Goal: Task Accomplishment & Management: Use online tool/utility

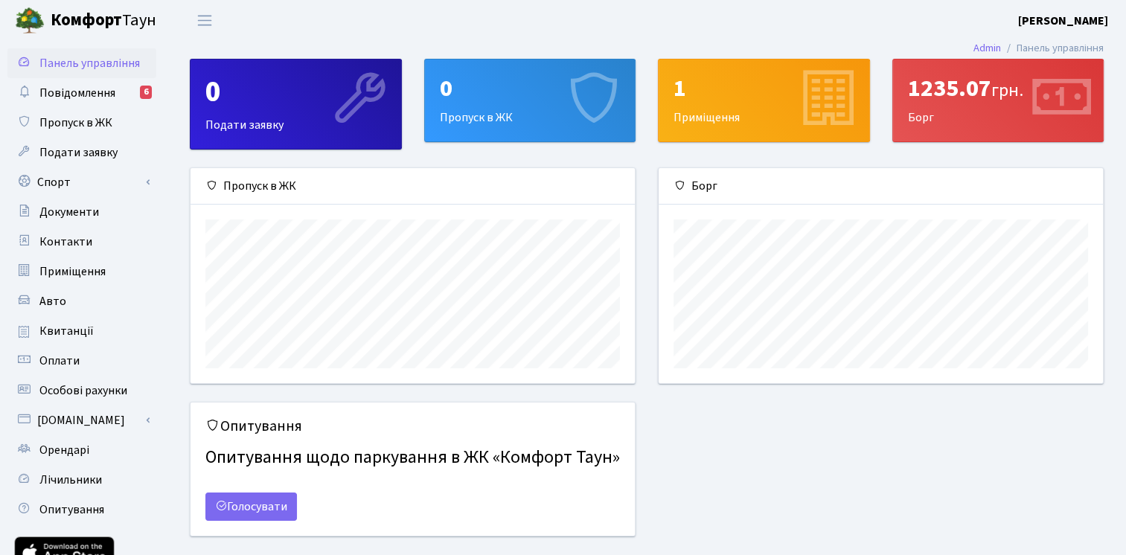
scroll to position [214, 444]
click at [754, 109] on div "1 Приміщення" at bounding box center [764, 101] width 211 height 82
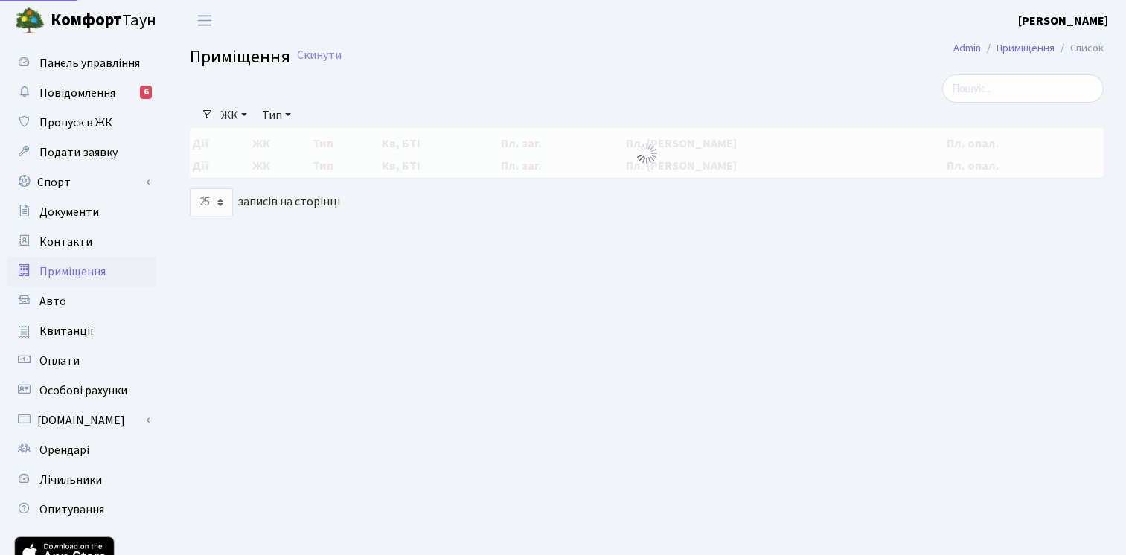
select select "25"
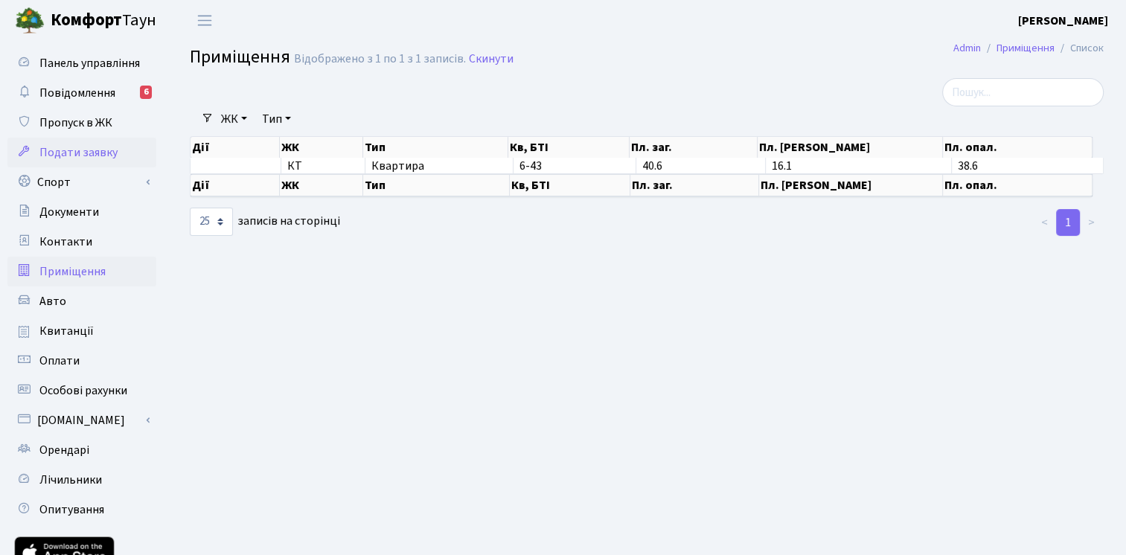
click at [60, 154] on span "Подати заявку" at bounding box center [78, 152] width 78 height 16
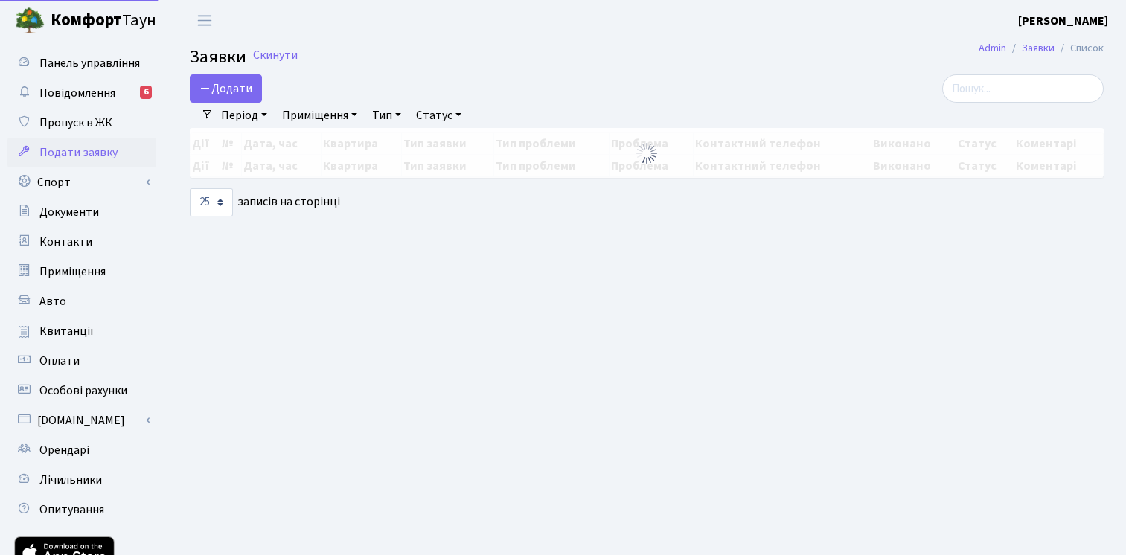
select select "25"
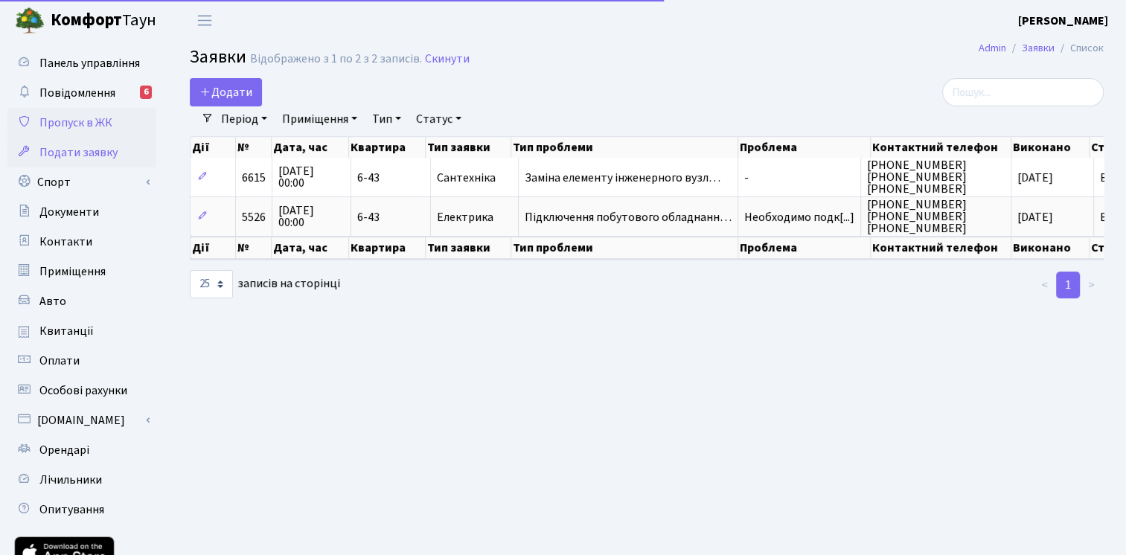
click at [62, 118] on span "Пропуск в ЖК" at bounding box center [75, 123] width 73 height 16
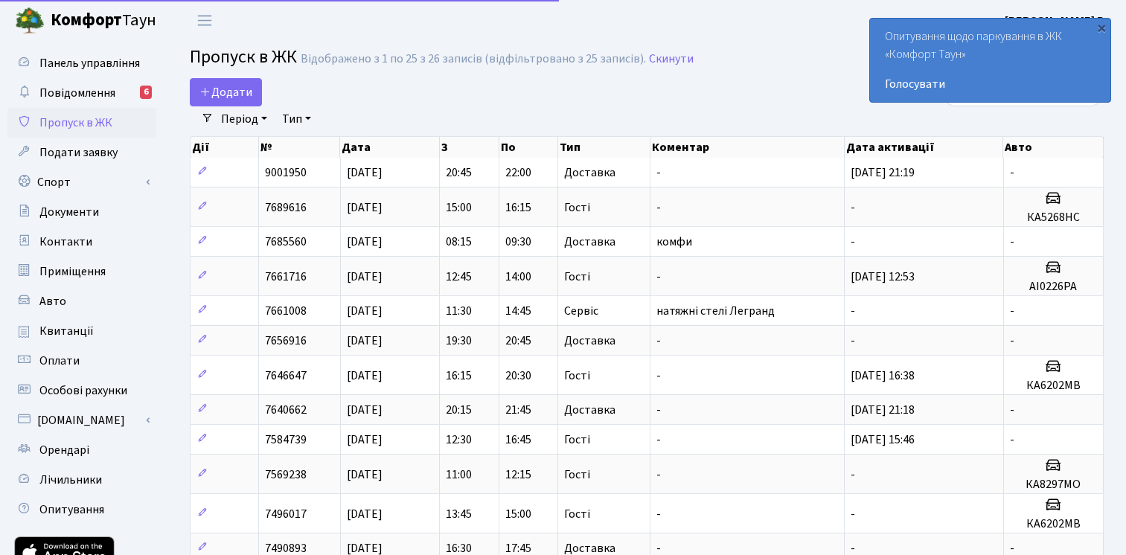
select select "25"
click at [64, 183] on link "Спорт" at bounding box center [81, 182] width 149 height 30
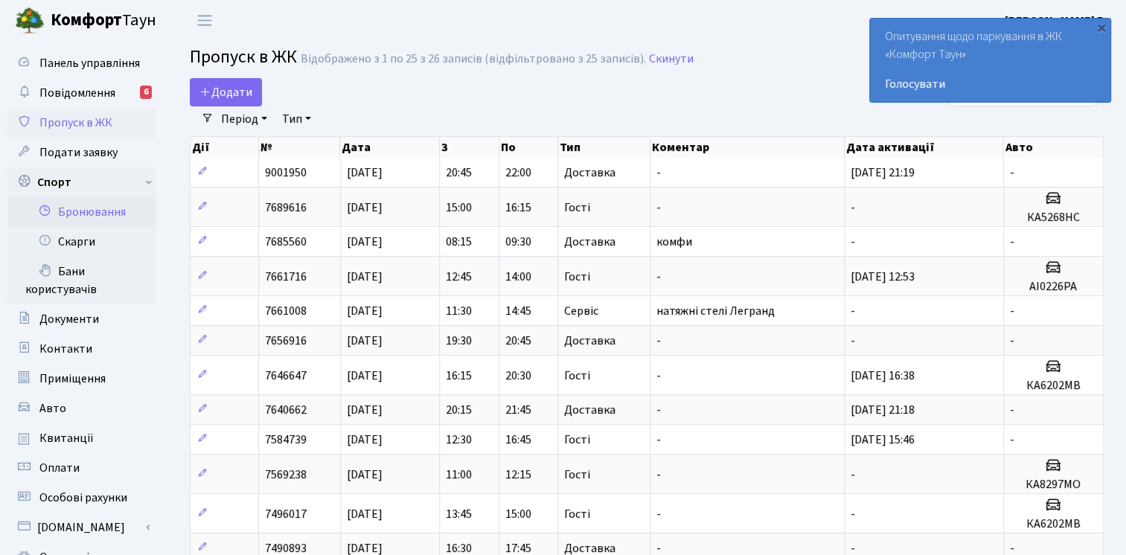
click at [101, 223] on link "Бронювання" at bounding box center [81, 212] width 149 height 30
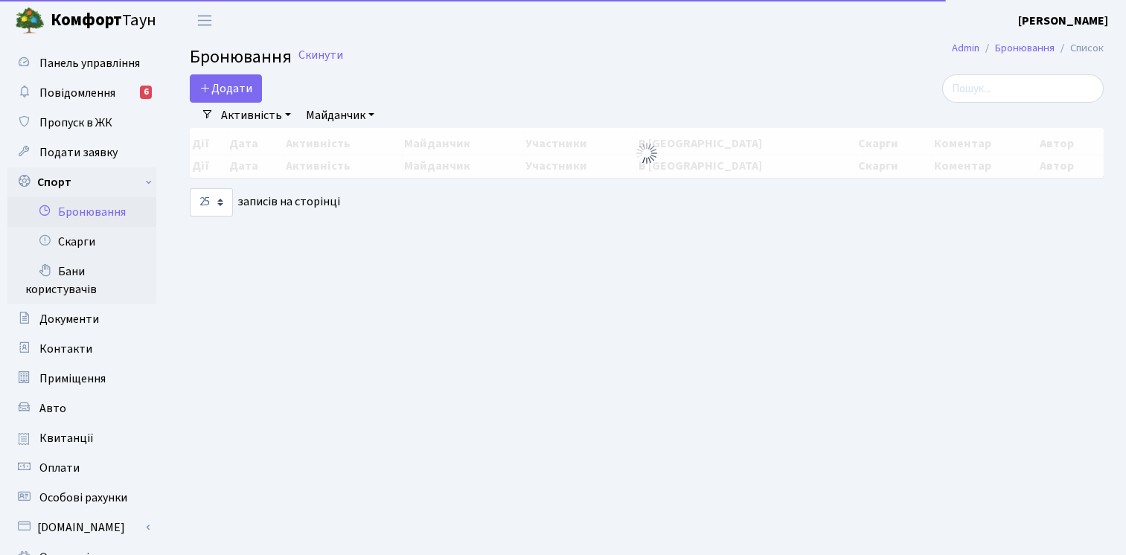
select select "25"
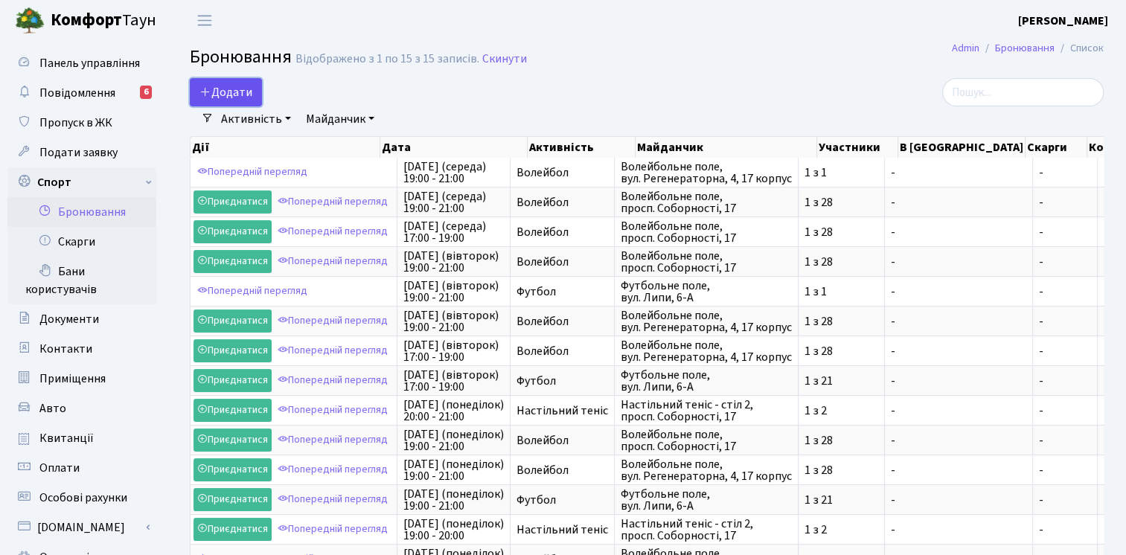
click at [214, 97] on button "Додати" at bounding box center [226, 92] width 72 height 28
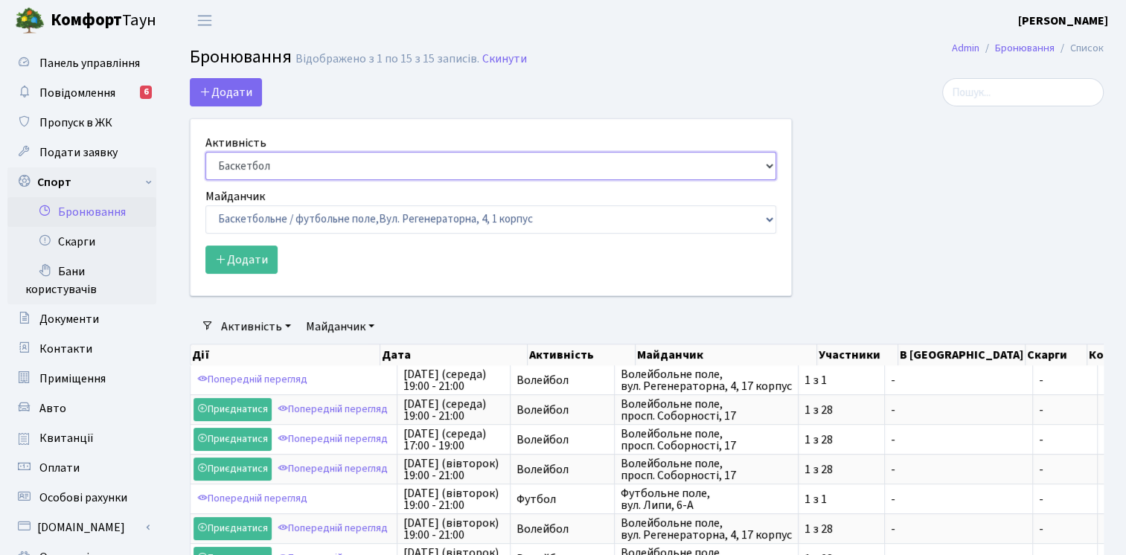
click at [247, 157] on select "Баскетбол Волейбол Йога Катання на роликах Настільний теніс [PERSON_NAME] Фітнес" at bounding box center [490, 166] width 571 height 28
select select "1"
click at [205, 152] on select "Баскетбол Волейбол Йога Катання на роликах Настільний теніс [PERSON_NAME] Фітнес" at bounding box center [490, 166] width 571 height 28
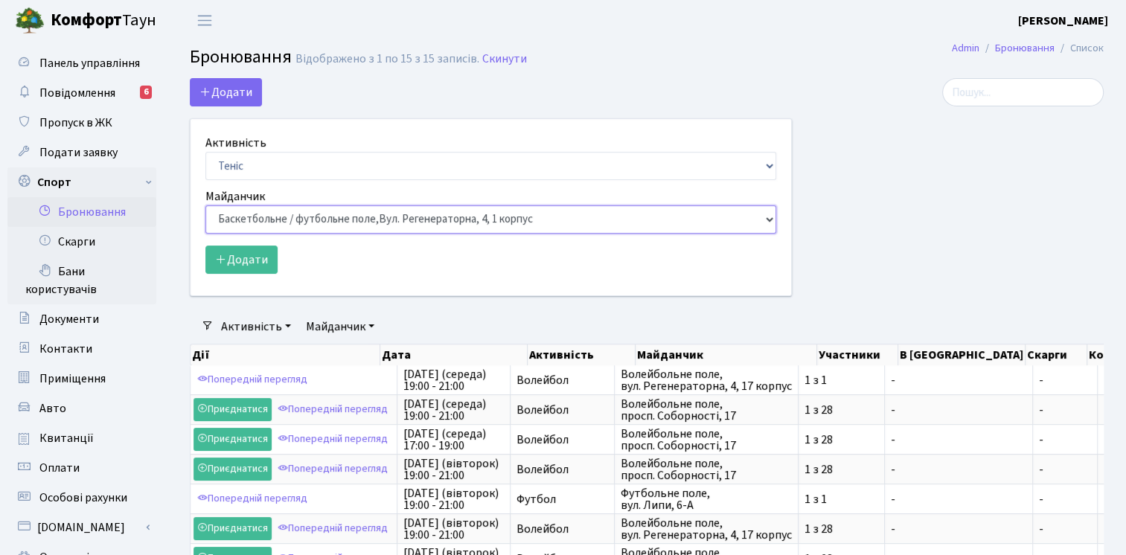
click at [241, 217] on select "Баскетбольне / футбольне поле, [GEOGRAPHIC_DATA]. [STREET_ADDRESS]. [STREET_ADD…" at bounding box center [490, 219] width 571 height 28
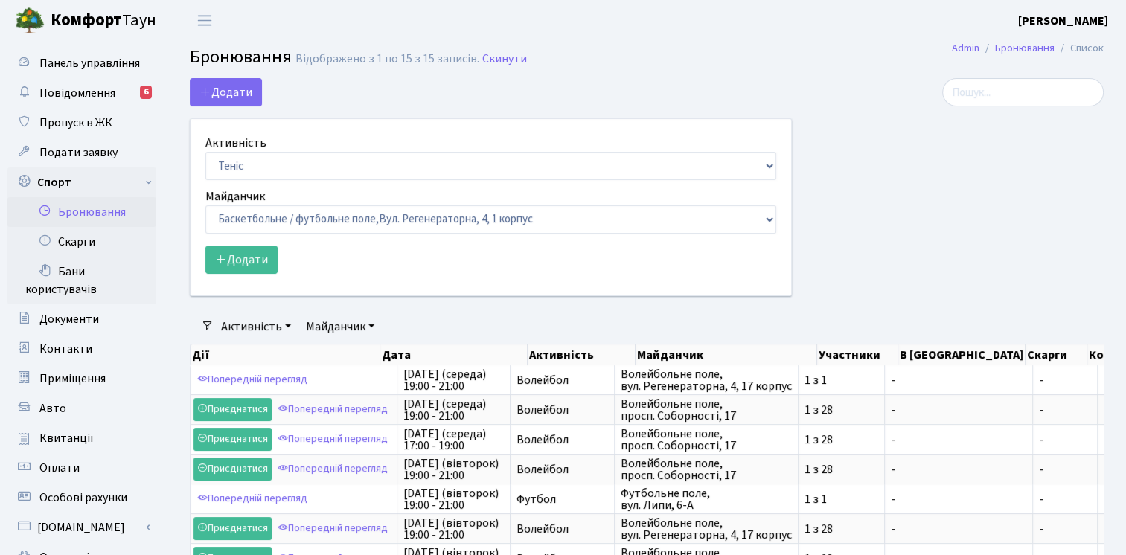
click at [877, 204] on div at bounding box center [959, 196] width 312 height 236
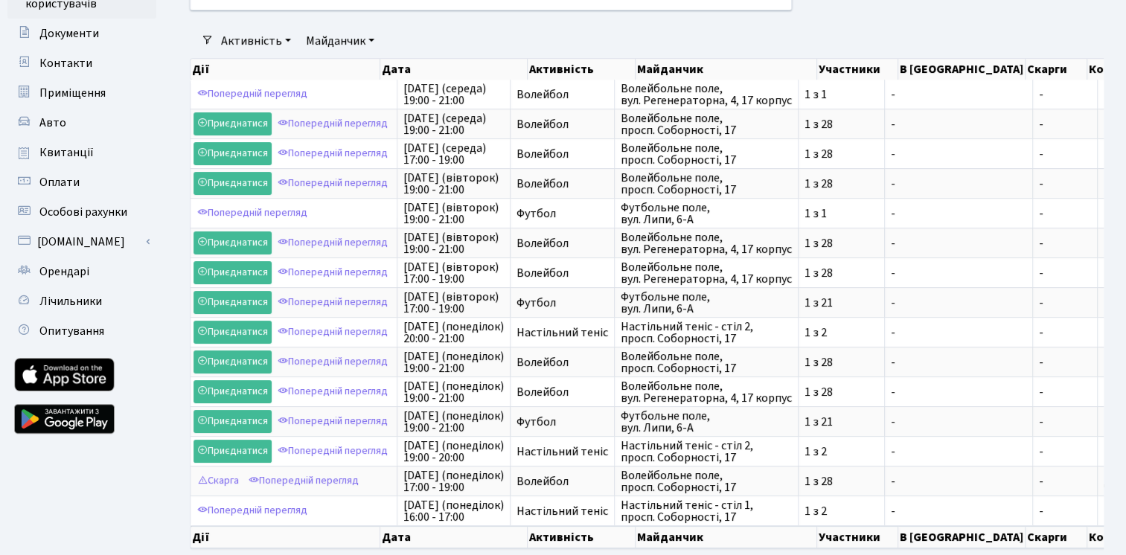
scroll to position [298, 0]
